Goal: Task Accomplishment & Management: Complete application form

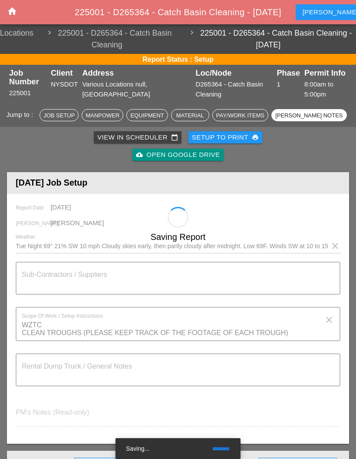
scroll to position [1113, 0]
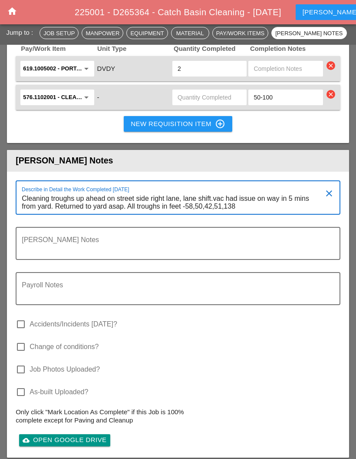
click at [256, 214] on textarea "Cleaning troughs up ahead on street side right lane, lane shift.vac had issue o…" at bounding box center [175, 203] width 306 height 22
click at [249, 214] on textarea "Cleaning troughs up ahead on street side right lane, lane shift.vac had issue o…" at bounding box center [175, 203] width 306 height 22
click at [210, 258] on textarea "Foreman's Notes" at bounding box center [175, 248] width 306 height 21
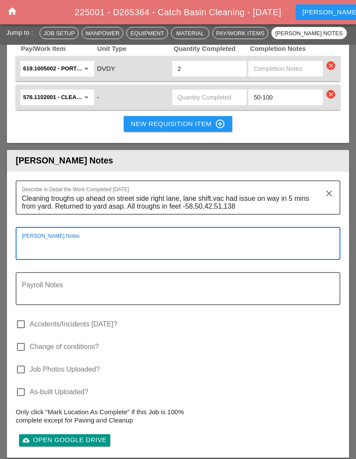
click at [253, 214] on textarea "Cleaning troughs up ahead on street side right lane, lane shift.vac had issue o…" at bounding box center [175, 203] width 306 height 22
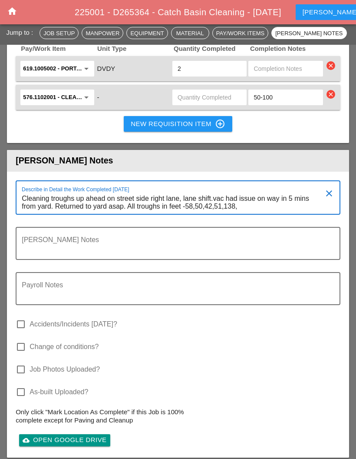
scroll to position [0, 0]
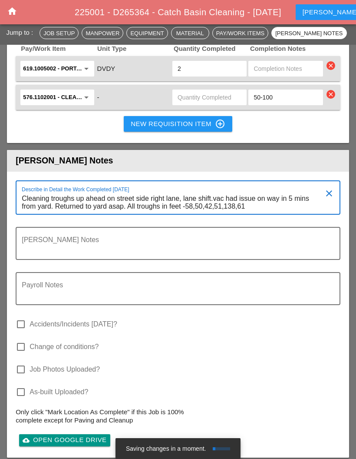
type textarea "Cleaning troughs up ahead on street side right lane, lane shift.vac had issue o…"
click at [221, 104] on input "text" at bounding box center [210, 97] width 64 height 14
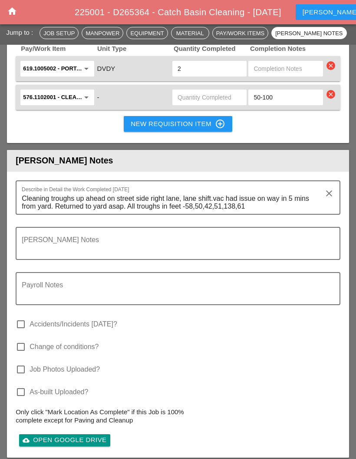
click at [214, 104] on input "text" at bounding box center [210, 97] width 64 height 14
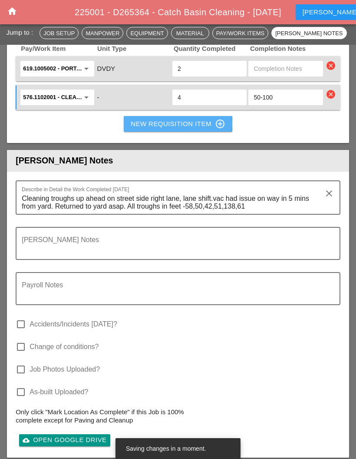
type input "4"
click at [191, 129] on div "New Requisition Item control_point" at bounding box center [178, 124] width 95 height 10
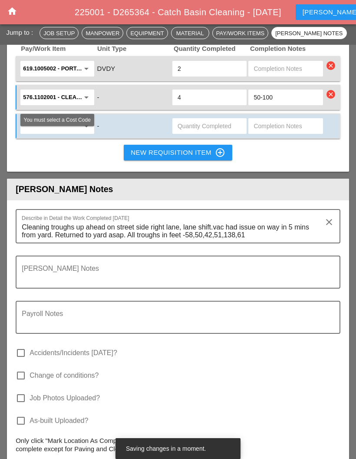
click at [85, 131] on icon "arrow_drop_down" at bounding box center [86, 126] width 10 height 10
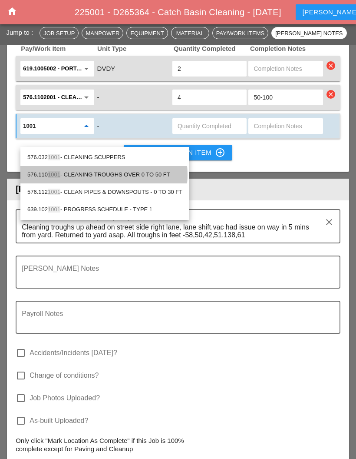
click at [149, 172] on div "576.110 1001 - CLEANING TROUGHS OVER 0 TO 50 FT" at bounding box center [104, 174] width 155 height 10
type input "576.1101001 - CLEANING TROUGHS OVER 0 TO 50 FT"
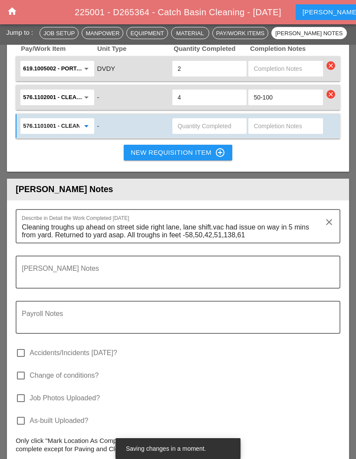
click at [199, 133] on input "text" at bounding box center [210, 126] width 64 height 14
type input "1"
click at [272, 133] on input "text" at bounding box center [286, 126] width 64 height 14
type input "0-50"
click at [201, 159] on button "New Requisition Item control_point" at bounding box center [178, 153] width 109 height 16
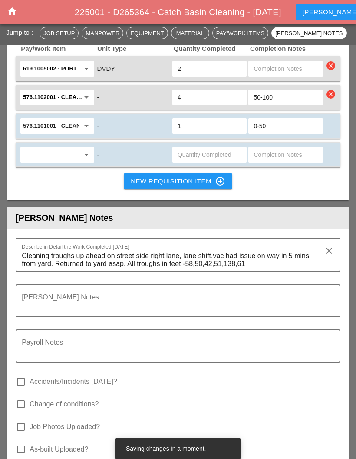
click at [79, 162] on input "text" at bounding box center [51, 155] width 56 height 14
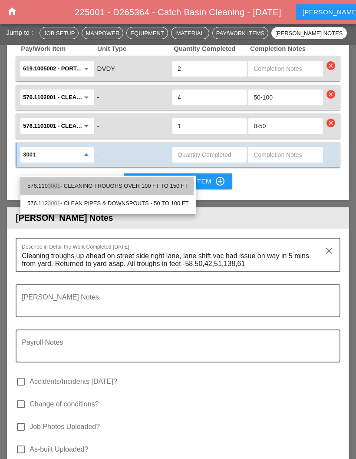
click at [144, 184] on div "576.110 3001 - CLEANING TROUGHS OVER 100 FT TO 150 FT" at bounding box center [108, 186] width 162 height 10
type input "576.1103001 - CLEANING TROUGHS OVER 100 FT TO 150 FT"
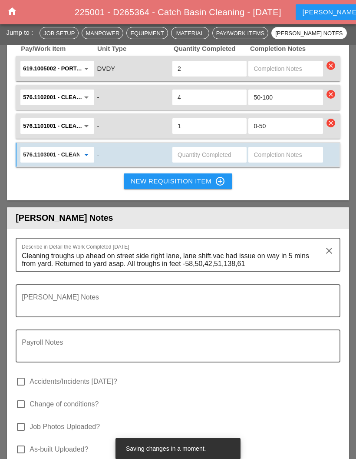
click at [278, 162] on input "text" at bounding box center [286, 155] width 64 height 14
type input "100-150"
click at [205, 162] on input "text" at bounding box center [210, 155] width 64 height 14
type input "1"
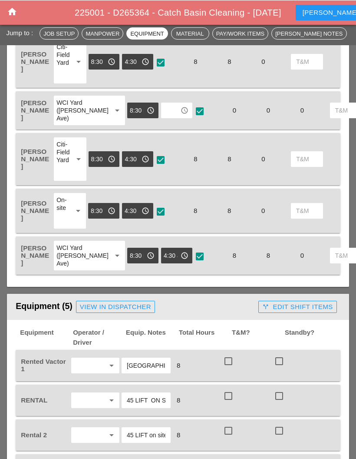
scroll to position [471, 0]
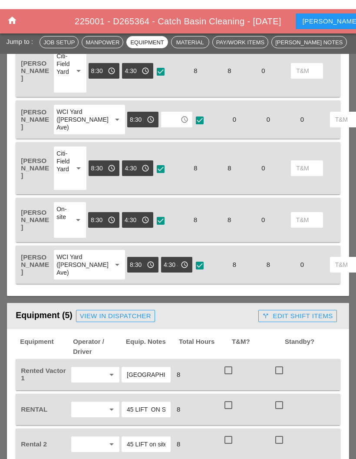
click at [164, 262] on input "4:30 am" at bounding box center [171, 255] width 14 height 14
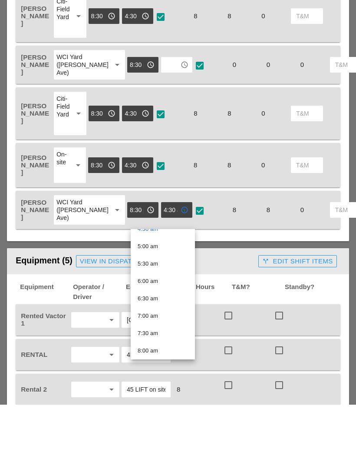
scroll to position [168, 0]
click at [163, 295] on div "5:00 am" at bounding box center [163, 300] width 50 height 10
type input "5:00 am"
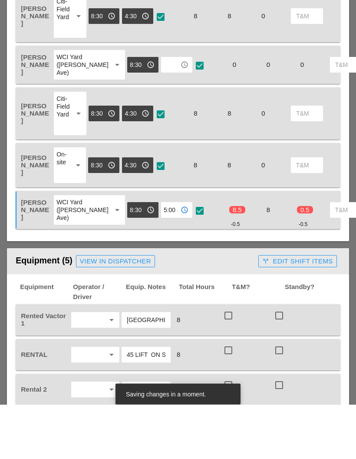
click at [224, 303] on header "Equipment (5) View in Dispatcher call_split Edit Shift Items" at bounding box center [178, 316] width 342 height 26
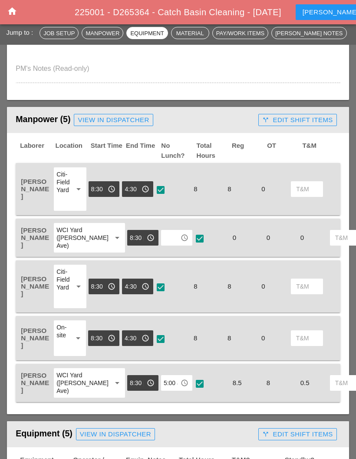
scroll to position [343, 0]
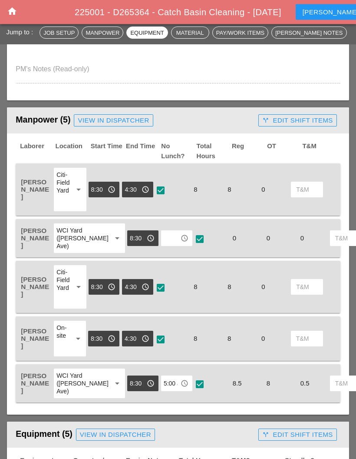
click at [164, 242] on input "text" at bounding box center [171, 239] width 14 height 14
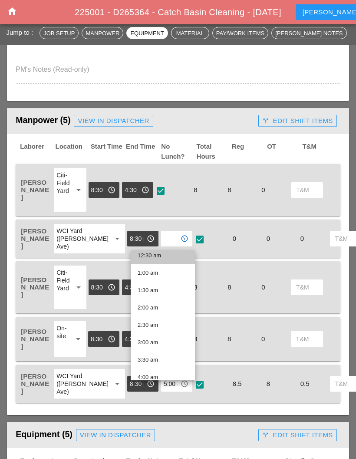
scroll to position [33, 0]
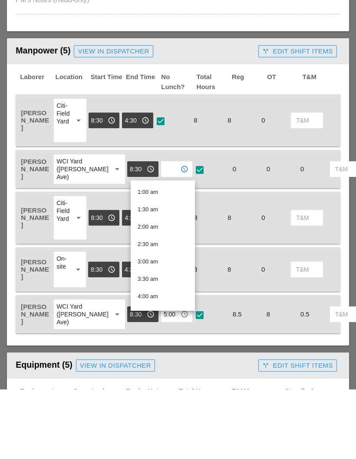
click at [228, 112] on div "Manpower (5) View in Dispatcher - All Workers Must Show up 15 Minutes Before St…" at bounding box center [135, 120] width 239 height 17
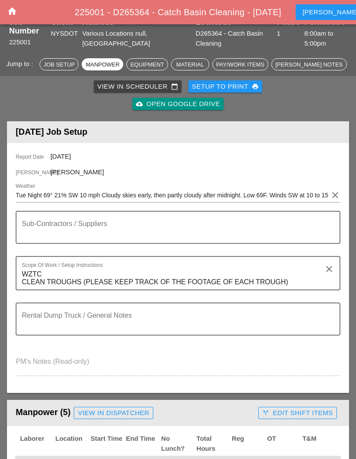
scroll to position [51, 0]
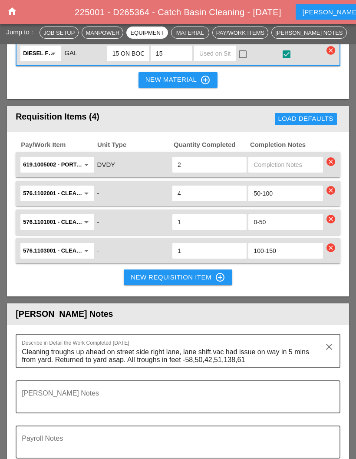
click at [264, 367] on textarea "Cleaning troughs up ahead on street side right lane, lane shift.vac had issue o…" at bounding box center [175, 356] width 306 height 22
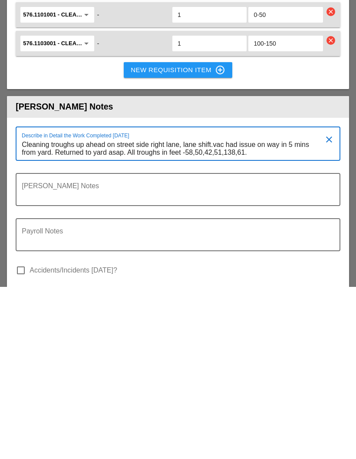
scroll to position [0, 0]
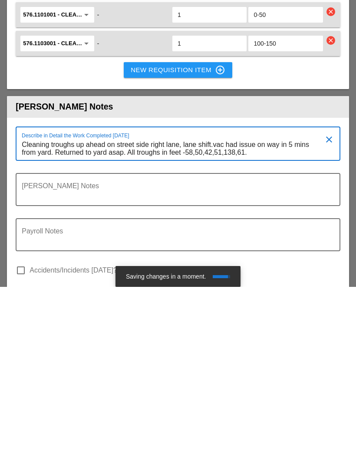
type textarea "Cleaning troughs up ahead on street side right lane, lane shift.vac had issue o…"
click at [46, 401] on textarea "Payroll Notes" at bounding box center [175, 411] width 306 height 21
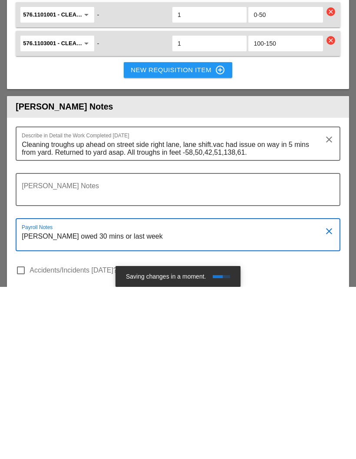
click at [85, 401] on textarea "[PERSON_NAME] owed 30 mins or last week" at bounding box center [175, 411] width 306 height 21
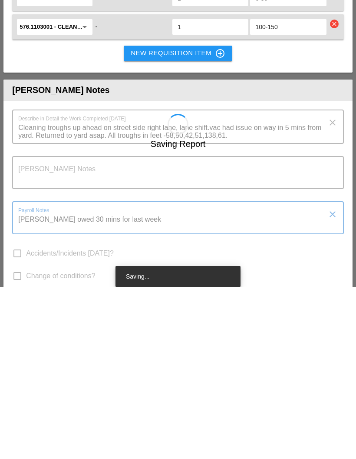
scroll to position [1224, 0]
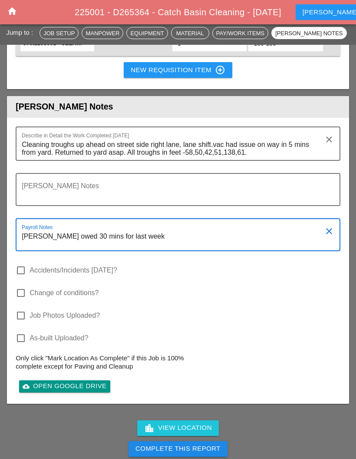
click at [162, 239] on div "Payroll Notes [PERSON_NAME] owed 30 mins for last week" at bounding box center [175, 234] width 306 height 31
click at [164, 250] on textarea "[PERSON_NAME] owed 30 mins for last week" at bounding box center [175, 239] width 306 height 21
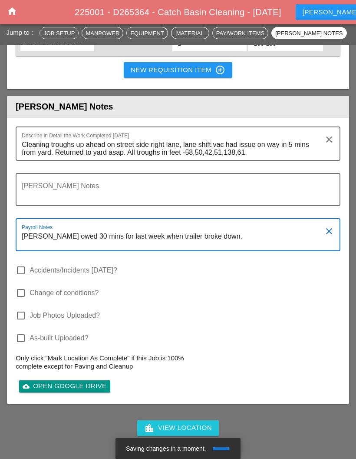
click at [230, 298] on div "check_box_outline_blank Change of conditions?" at bounding box center [178, 297] width 325 height 23
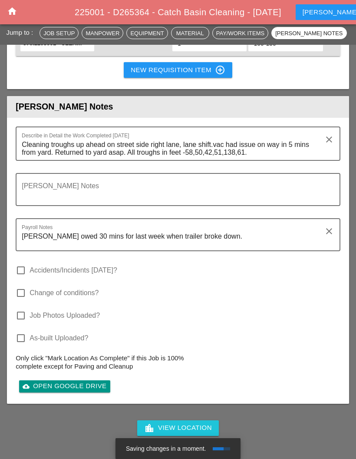
click at [227, 250] on textarea "[PERSON_NAME] owed 30 mins for last week when trailer broke down." at bounding box center [175, 239] width 306 height 21
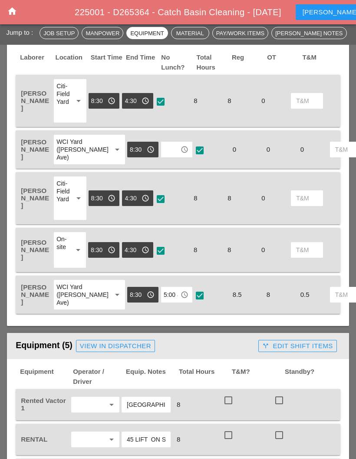
scroll to position [424, 0]
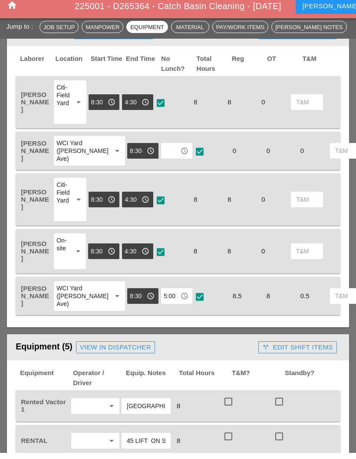
type textarea "[PERSON_NAME] owed 30 mins for last week when trailer broke down. Added [DATE]"
click at [194, 145] on div "check_box check" at bounding box center [211, 156] width 34 height 31
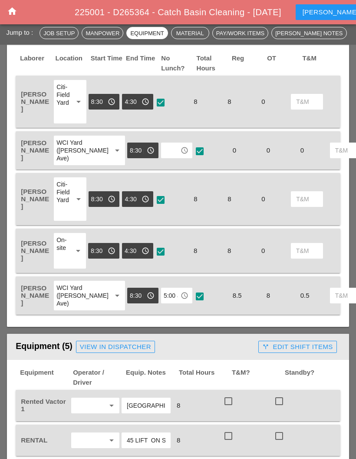
click at [164, 153] on input "text" at bounding box center [171, 150] width 14 height 14
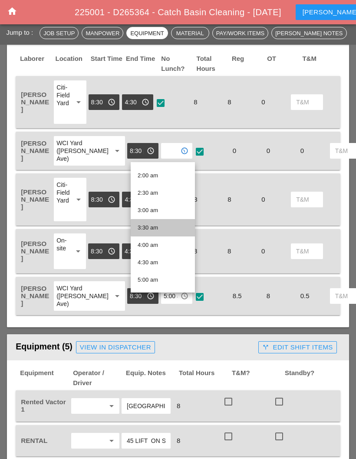
scroll to position [75, 0]
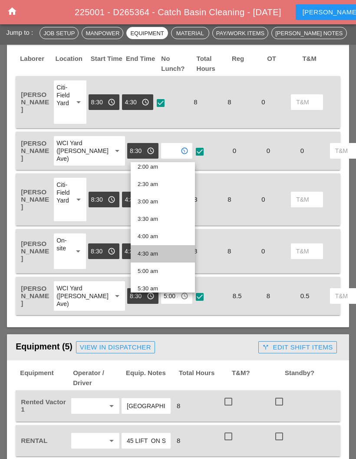
click at [162, 253] on div "4:30 am" at bounding box center [163, 253] width 50 height 10
type input "4:30 am"
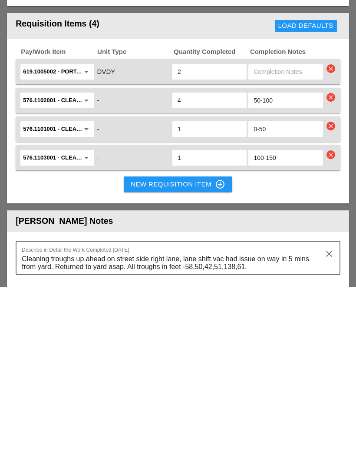
scroll to position [938, 0]
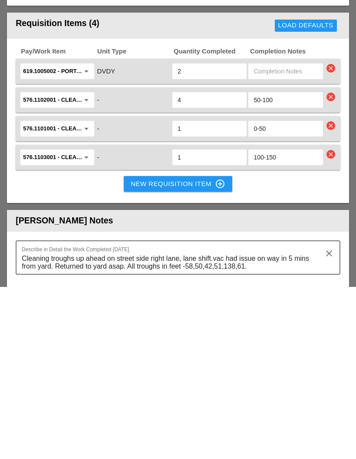
click at [268, 424] on textarea "Cleaning troughs up ahead on street side right lane, lane shift.vac had issue o…" at bounding box center [175, 435] width 306 height 22
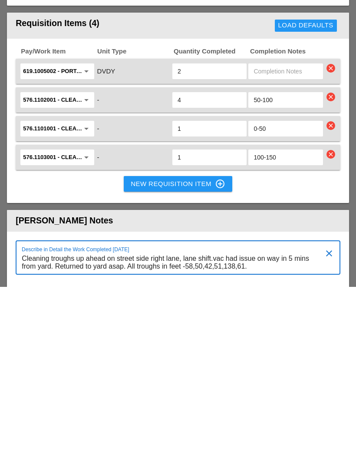
scroll to position [0, 0]
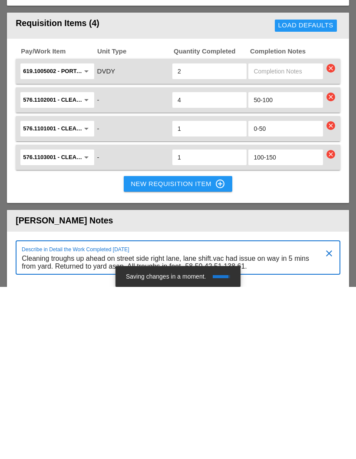
type textarea "Cleaning troughs up ahead on street side right lane, lane shift.vac had issue o…"
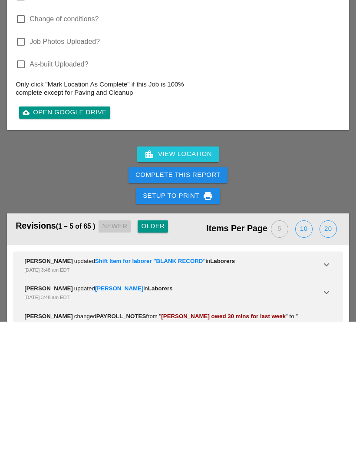
scroll to position [1459, 0]
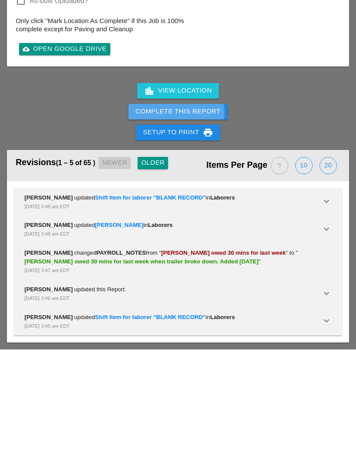
click at [189, 216] on div "Complete This Report" at bounding box center [178, 221] width 85 height 10
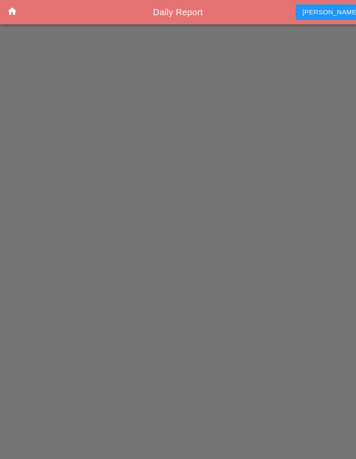
scroll to position [-13, 0]
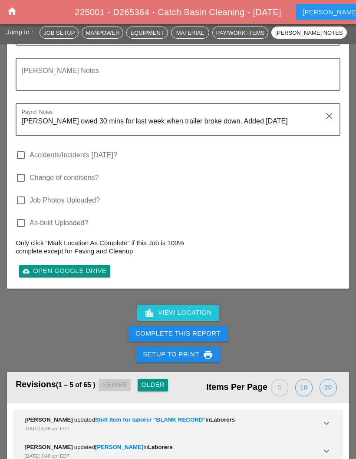
click at [199, 339] on div "Complete This Report" at bounding box center [178, 334] width 85 height 10
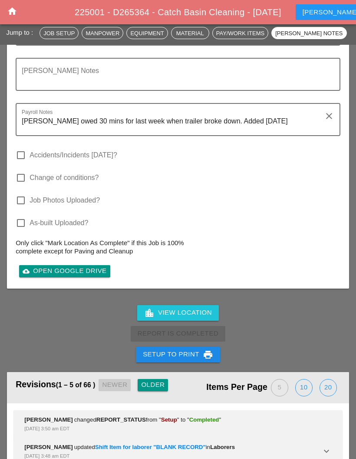
scroll to position [1374, 0]
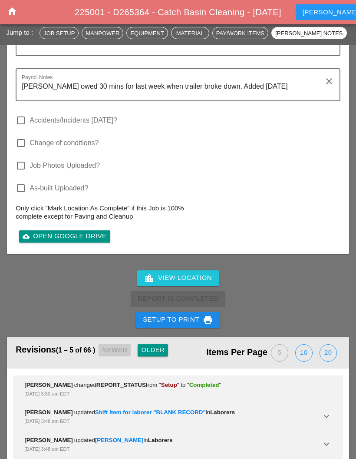
click at [13, 8] on icon "home" at bounding box center [12, 11] width 10 height 10
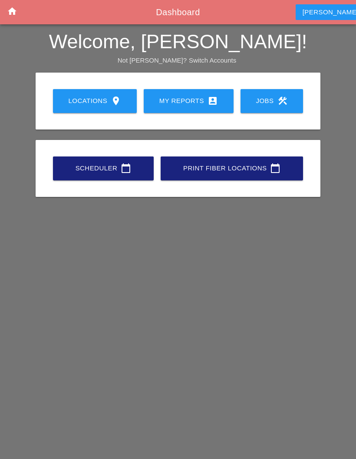
scroll to position [35, 0]
